Goal: Task Accomplishment & Management: Manage account settings

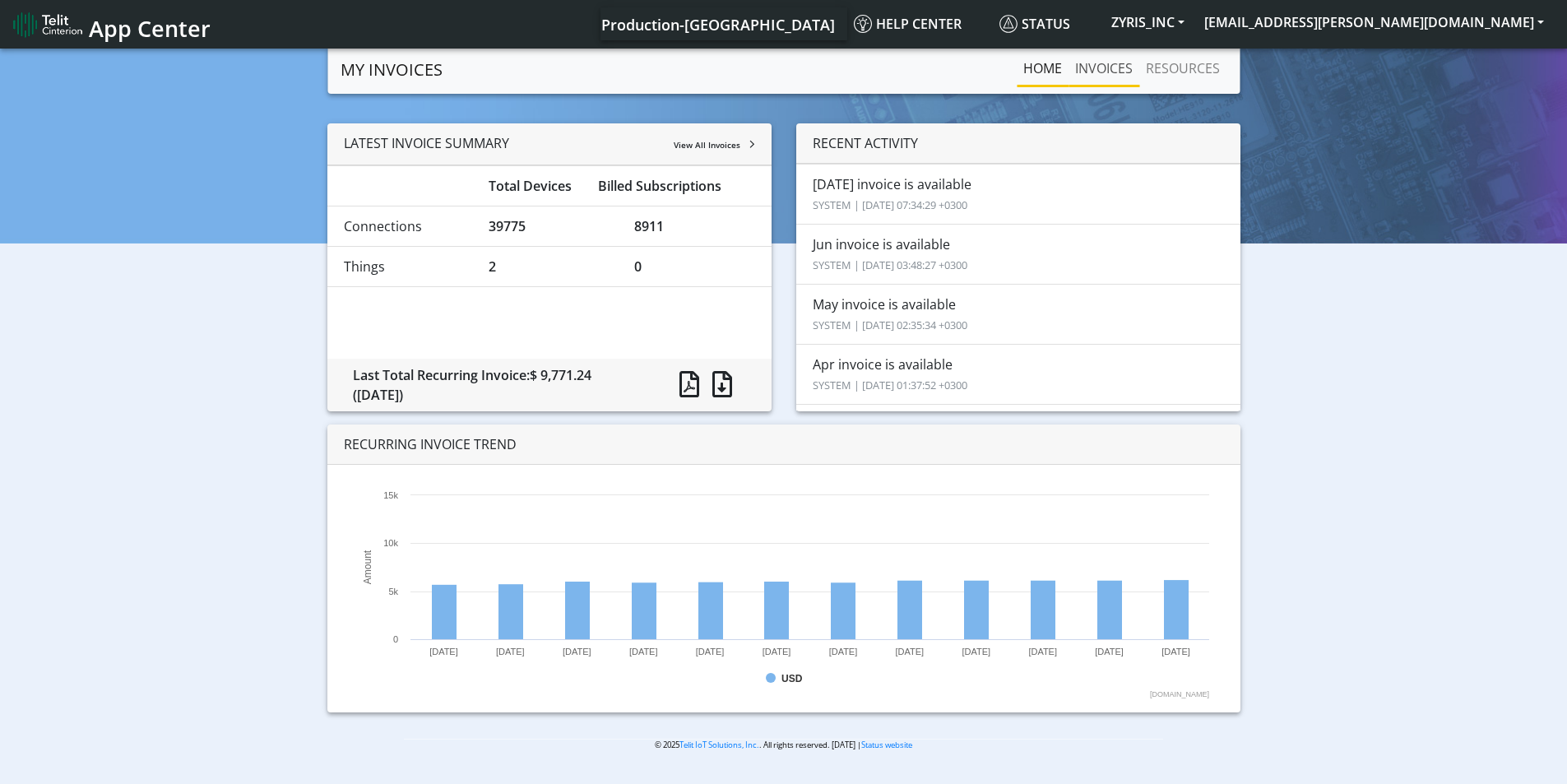
click at [1093, 72] on link "INVOICES" at bounding box center [1104, 69] width 71 height 33
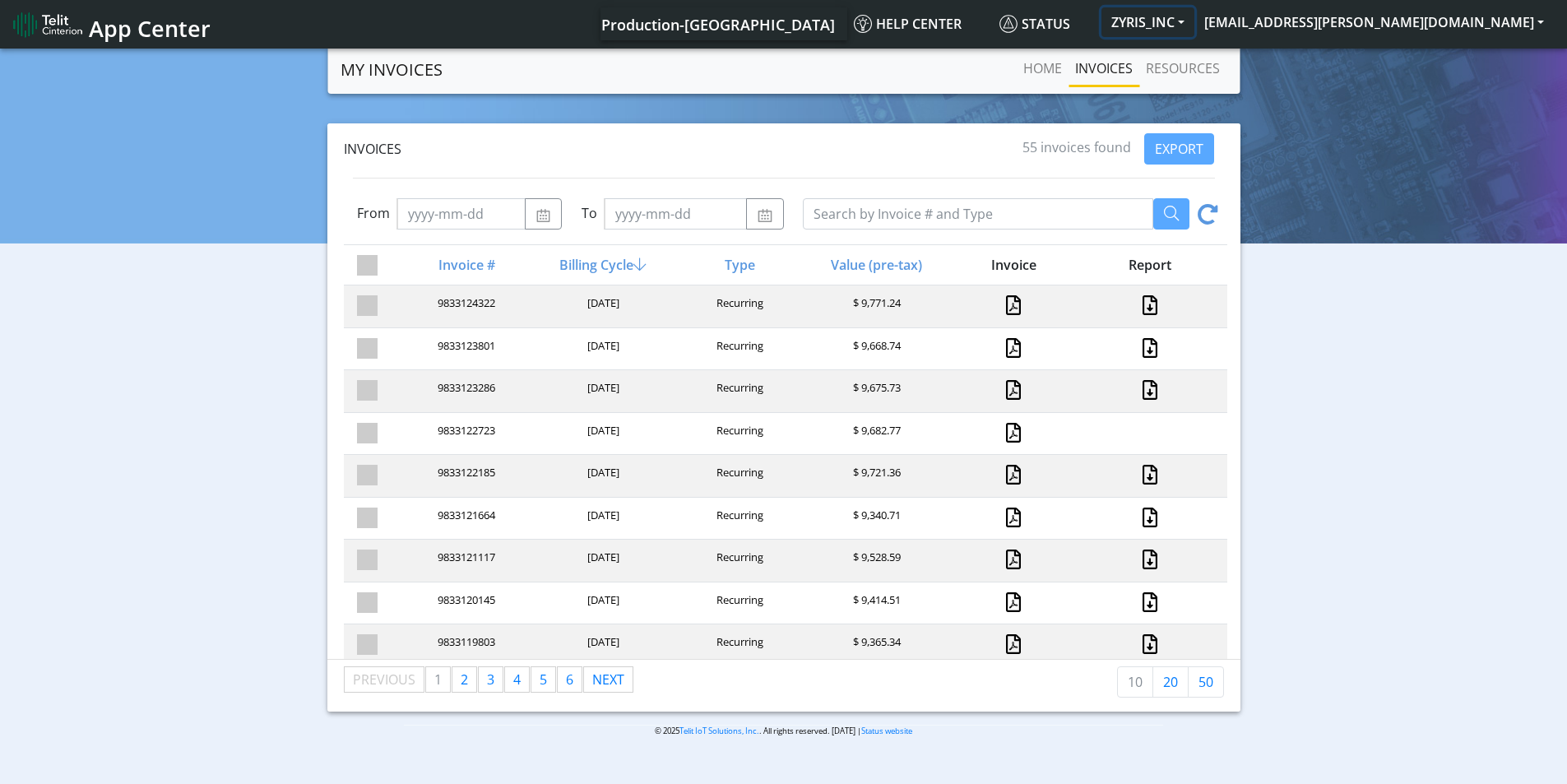
click at [1194, 31] on button "ZYRIS_INC" at bounding box center [1148, 22] width 93 height 30
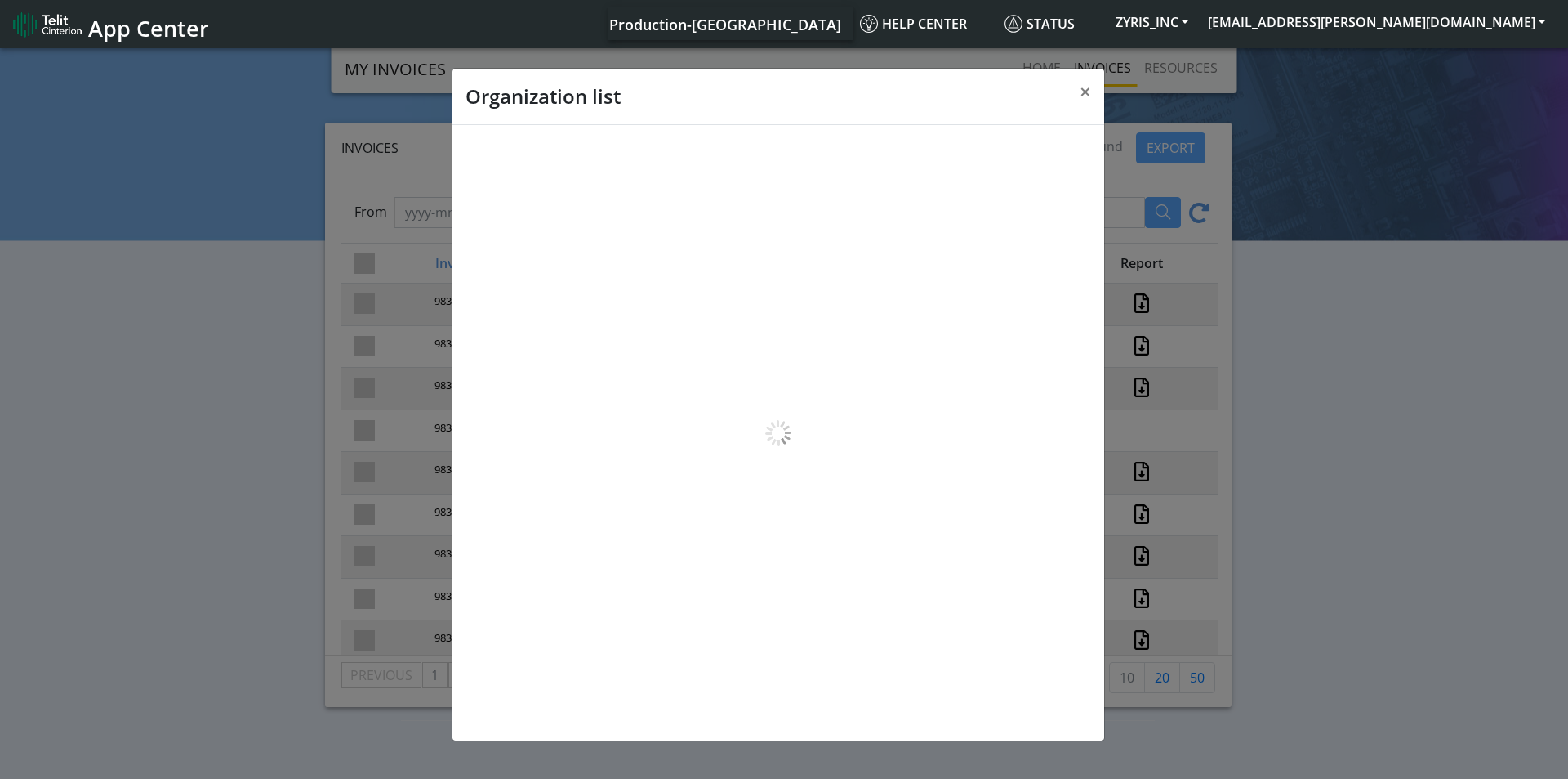
scroll to position [6, 0]
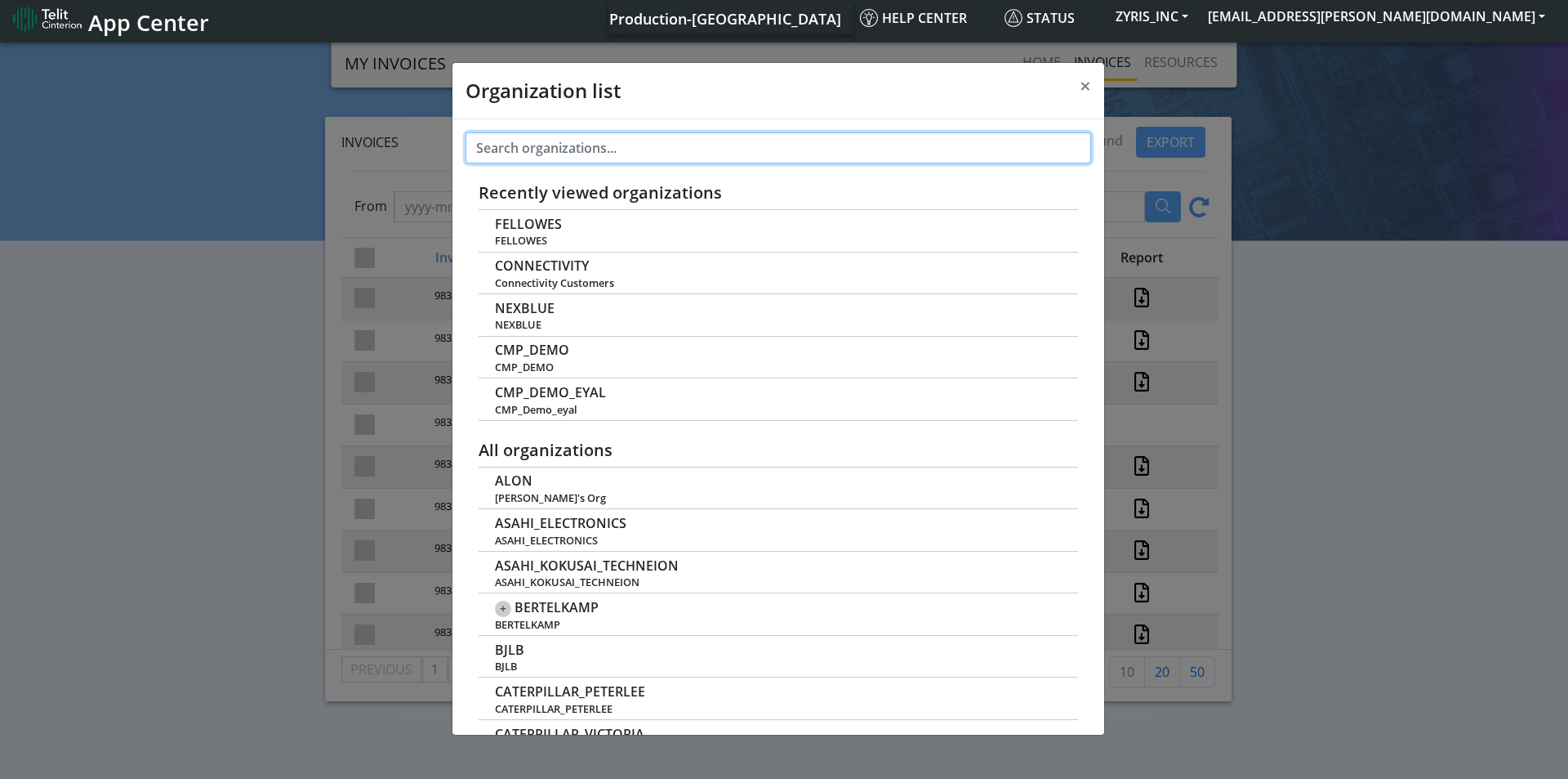
click at [598, 150] on input "text" at bounding box center [778, 148] width 625 height 31
paste input "OMEGA_ENGINEERING"
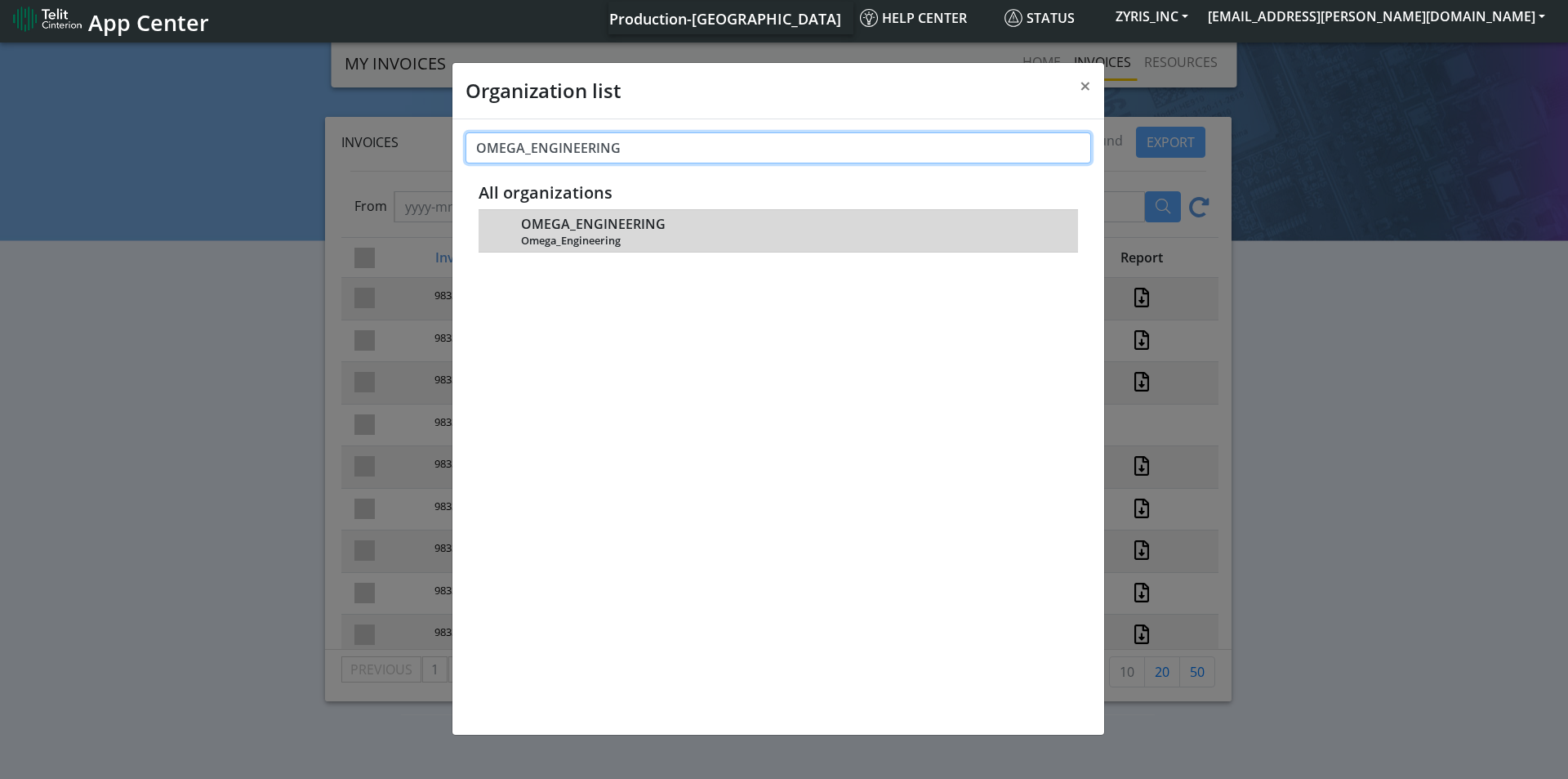
type input "OMEGA_ENGINEERING"
click at [592, 225] on span "OMEGA_ENGINEERING" at bounding box center [593, 224] width 144 height 16
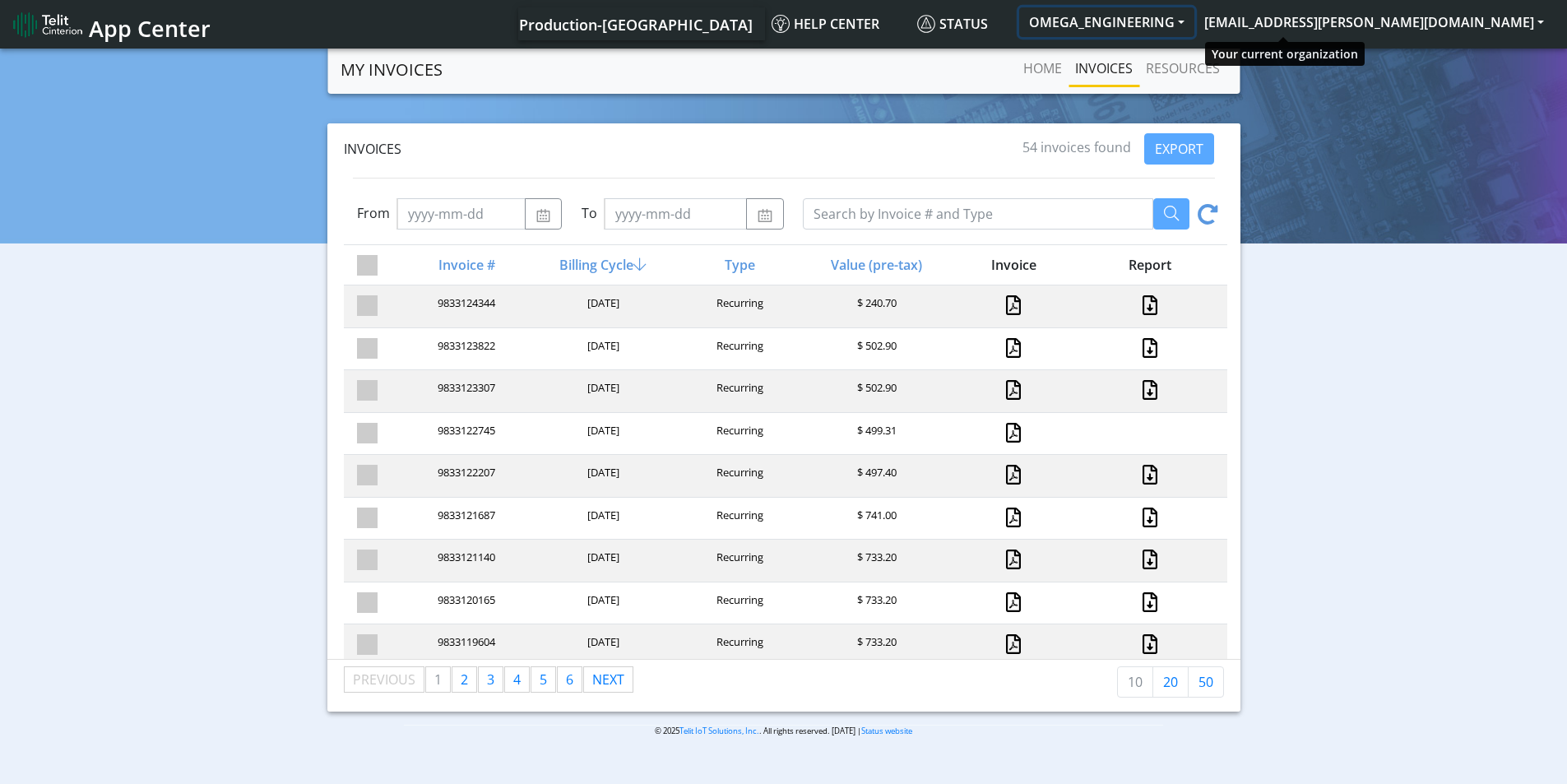
click at [1194, 25] on button "OMEGA_ENGINEERING" at bounding box center [1107, 22] width 175 height 30
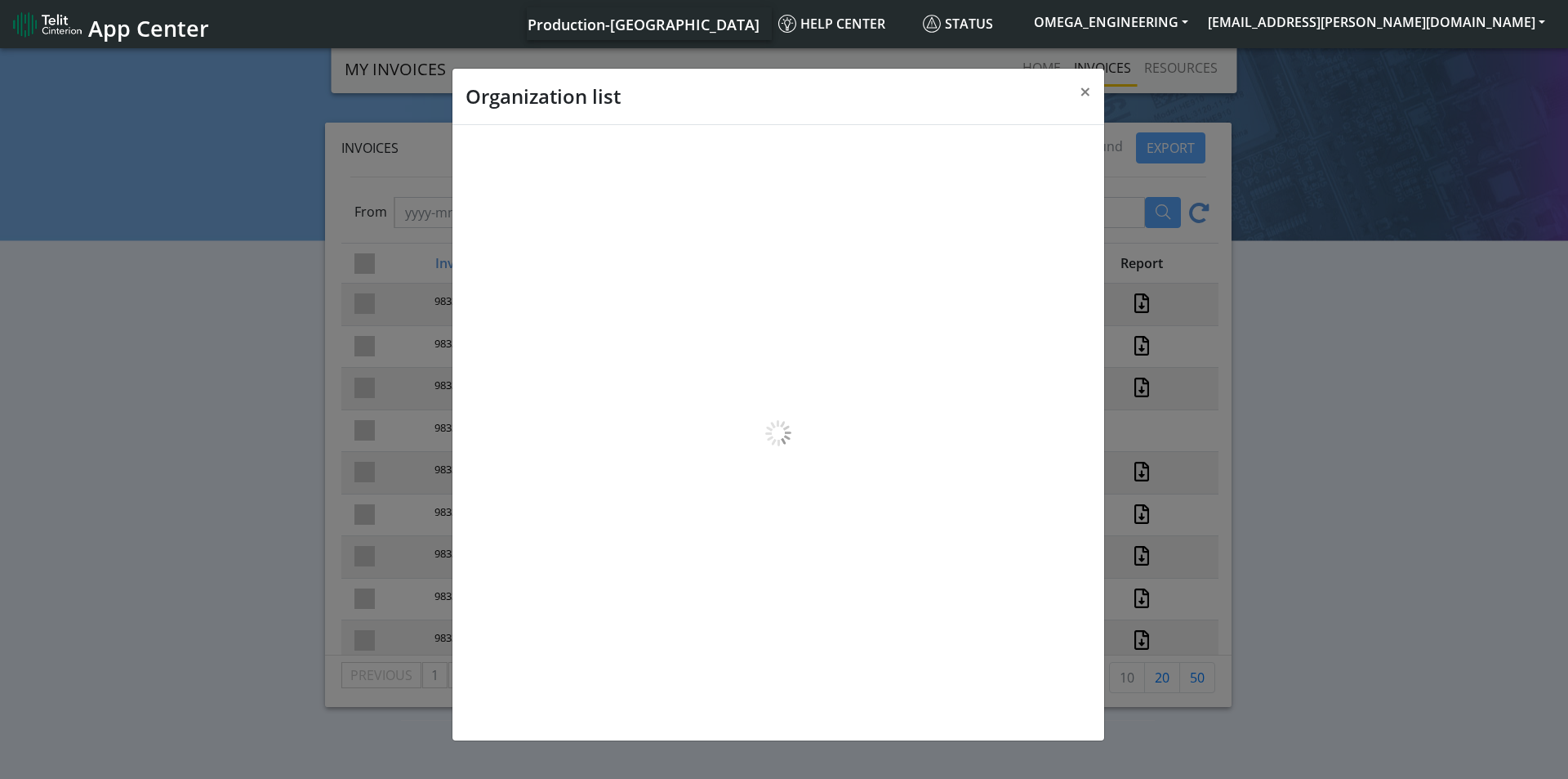
scroll to position [6, 0]
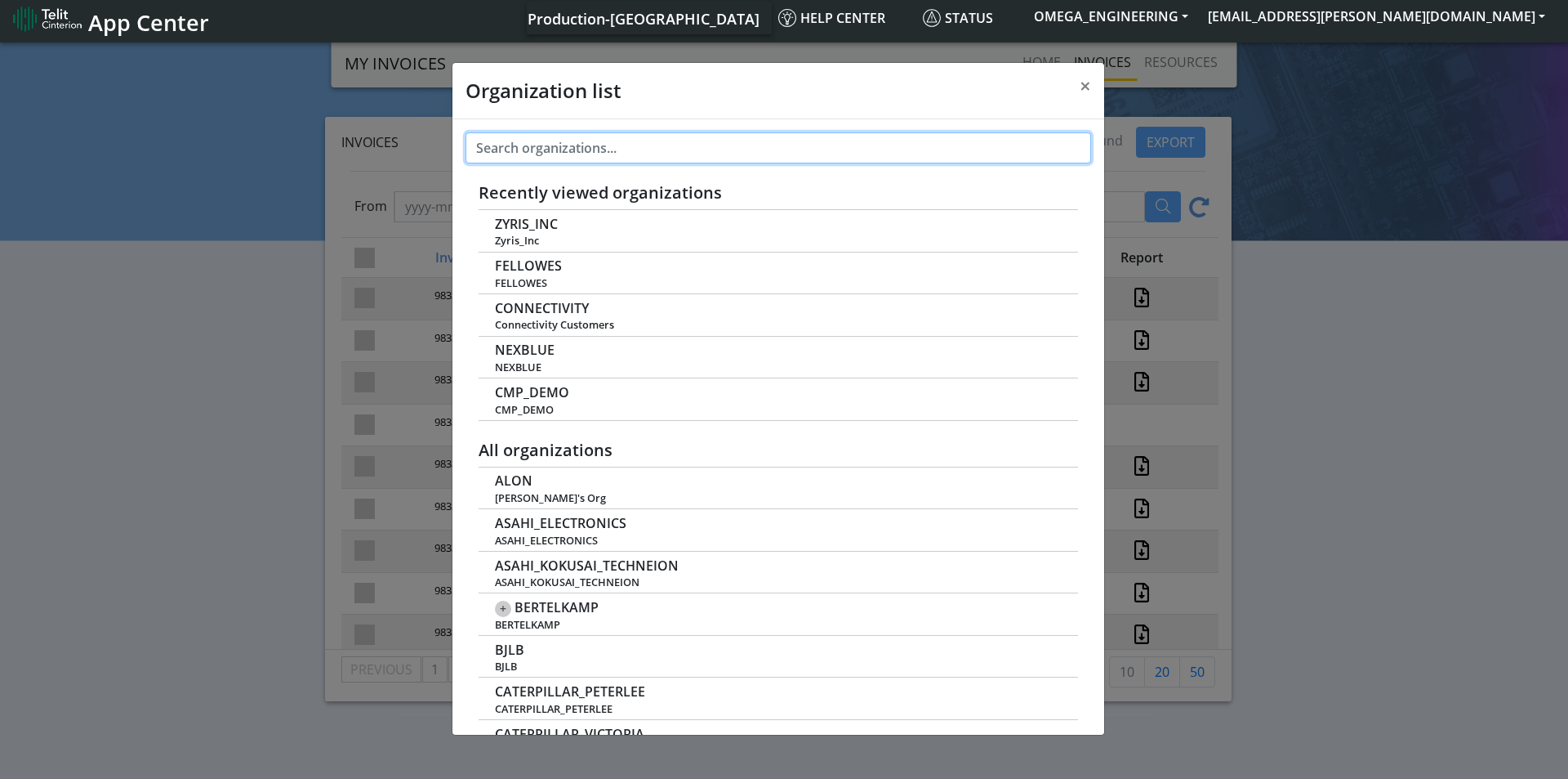
click at [603, 145] on input "text" at bounding box center [778, 148] width 625 height 31
paste input "BLUE_COMPLY"
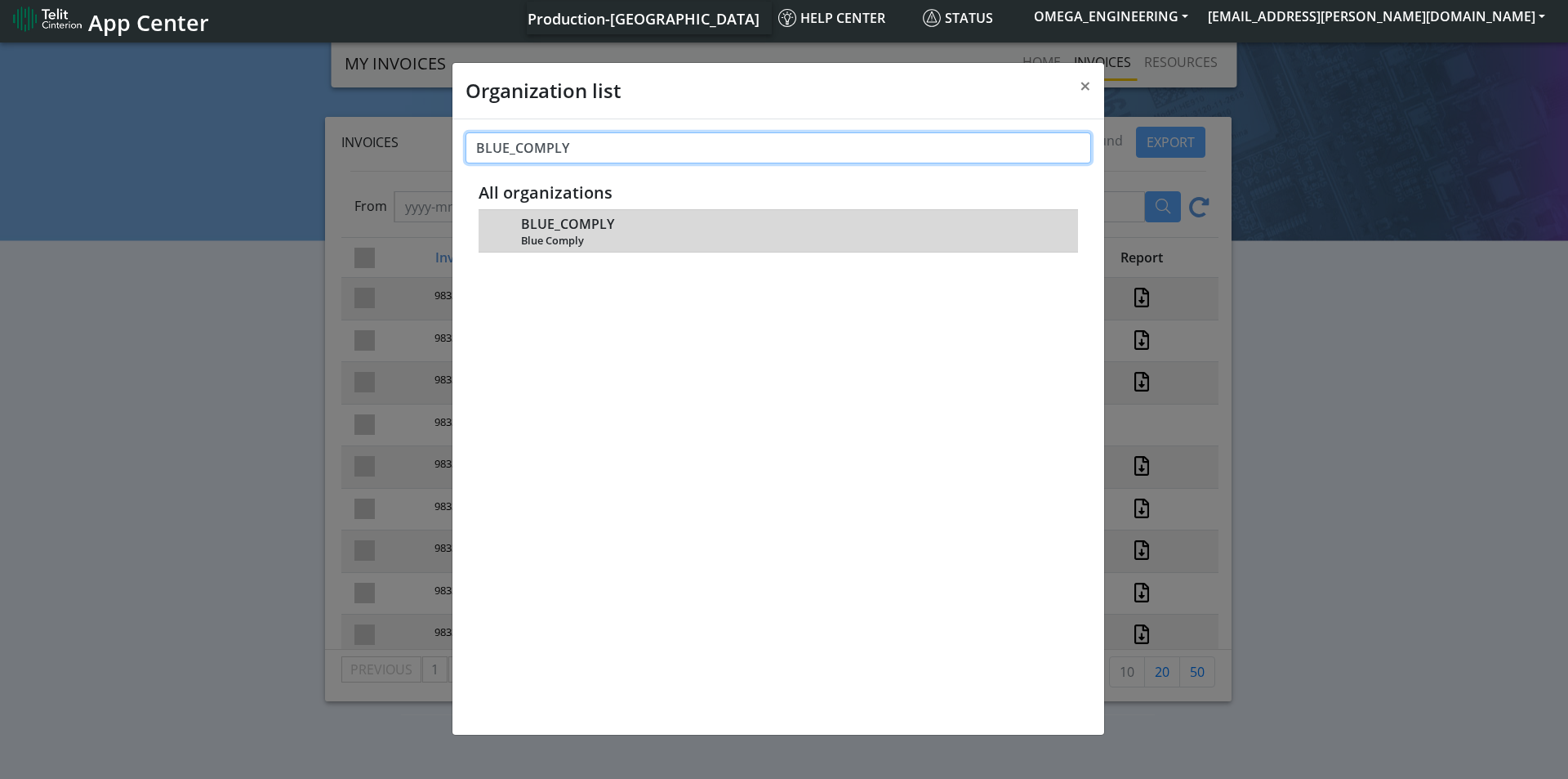
type input "BLUE_COMPLY"
click at [560, 227] on span "BLUE_COMPLY" at bounding box center [567, 224] width 93 height 16
